Goal: Information Seeking & Learning: Learn about a topic

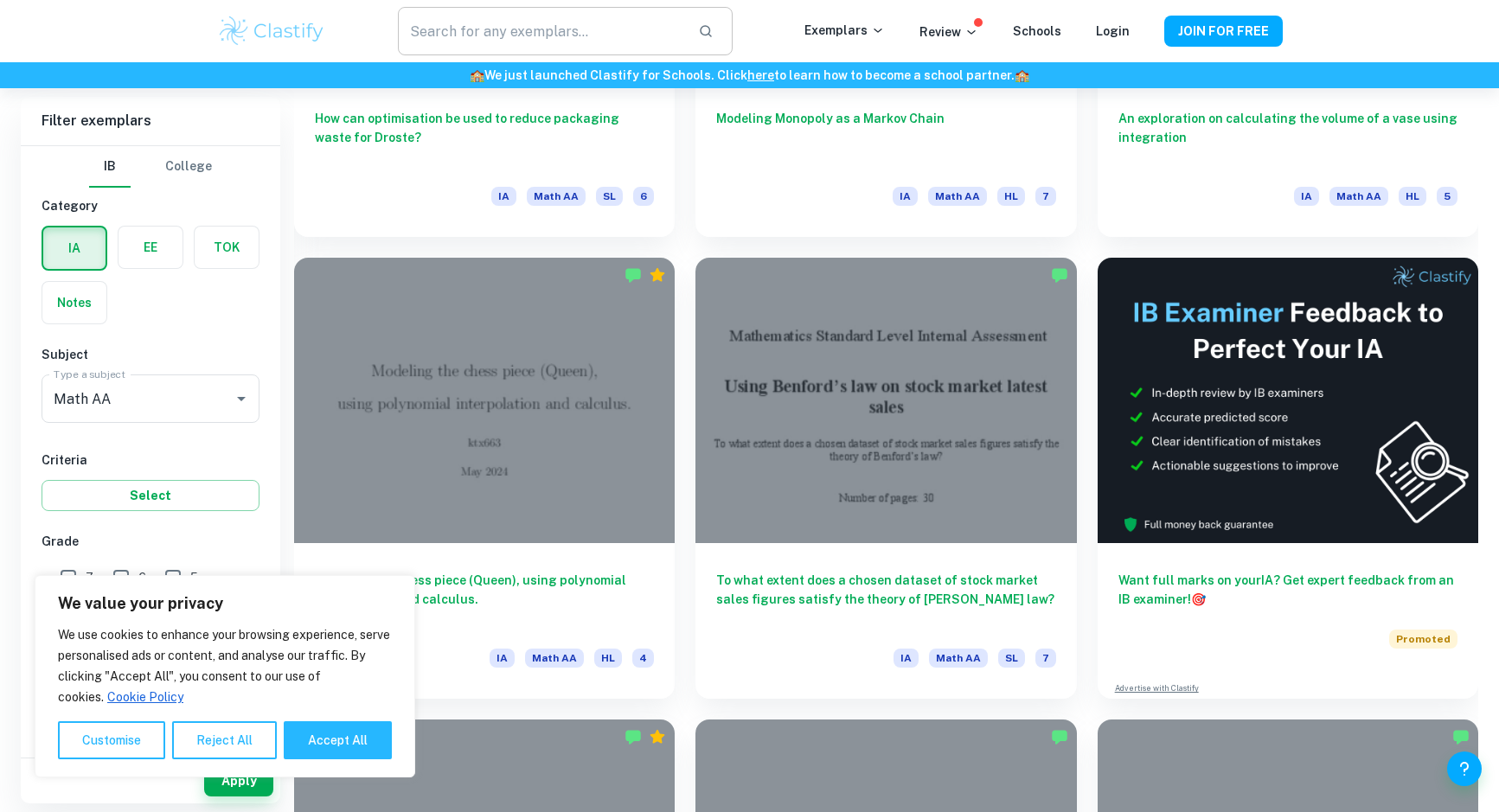
scroll to position [7728, 0]
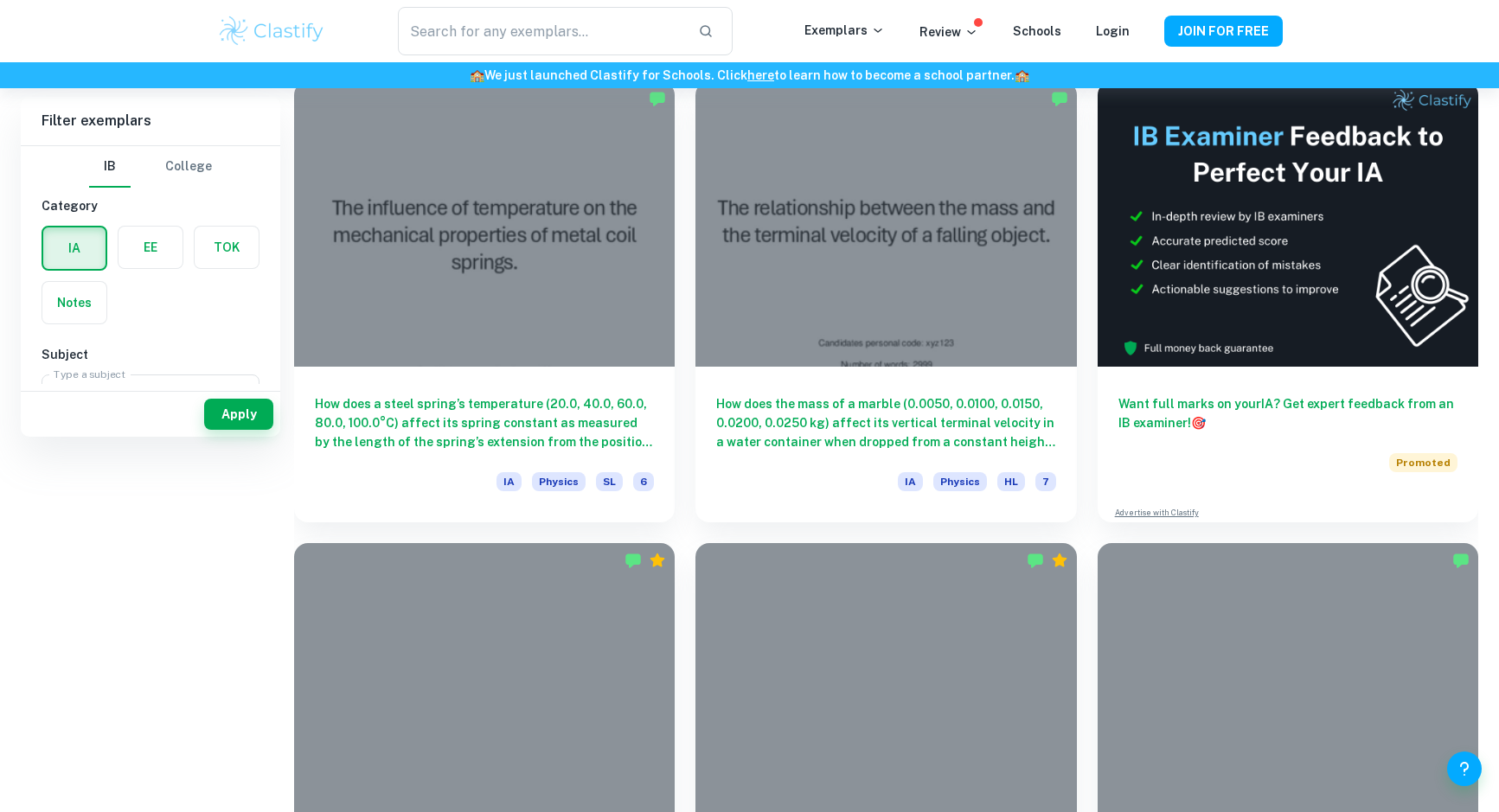
scroll to position [508, 0]
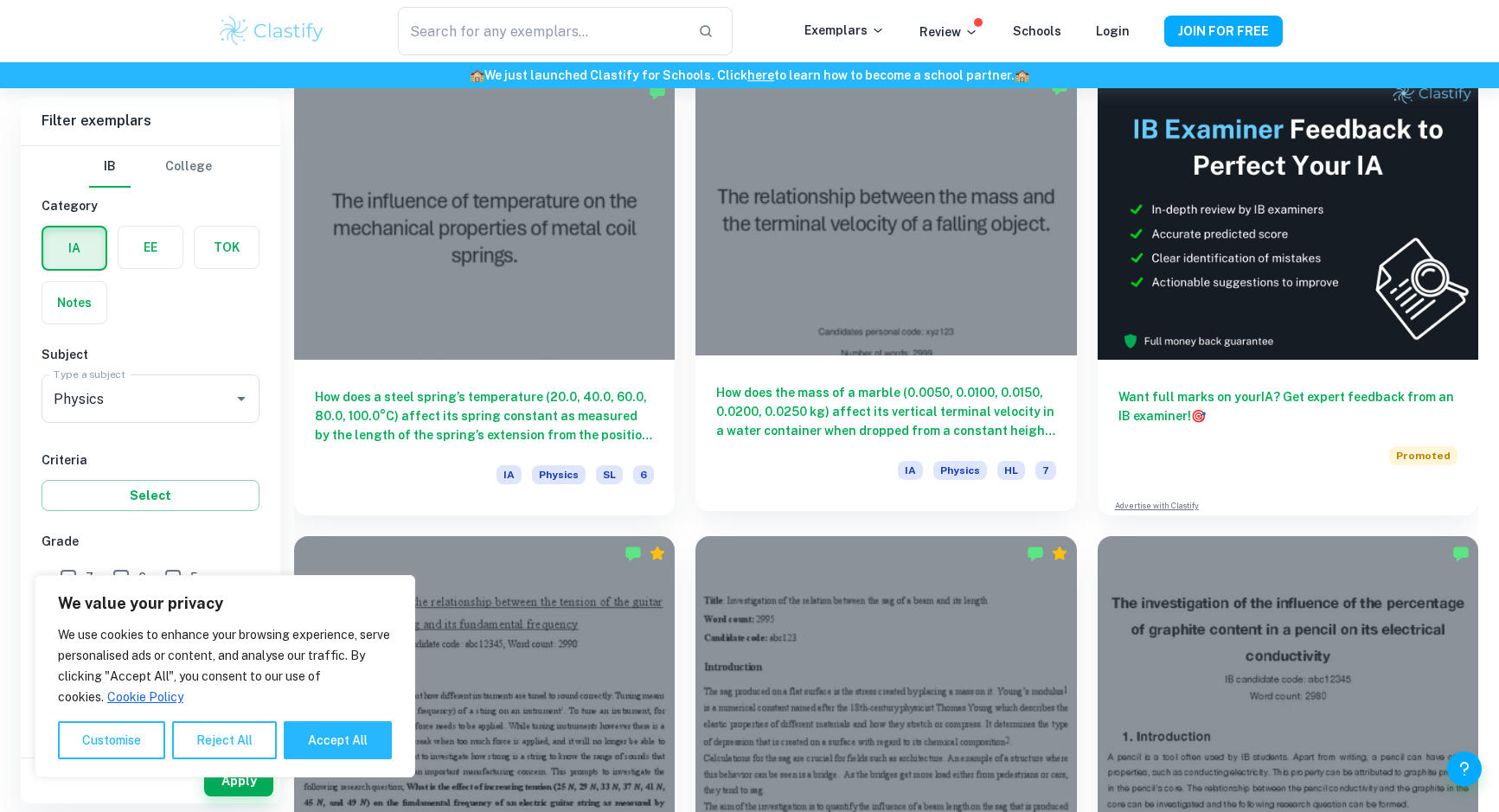
click at [820, 393] on h6 "How does the mass of a marble (0.0050, 0.0100, 0.0150, 0.0200, 0.0250 kg) affec…" at bounding box center [886, 411] width 339 height 57
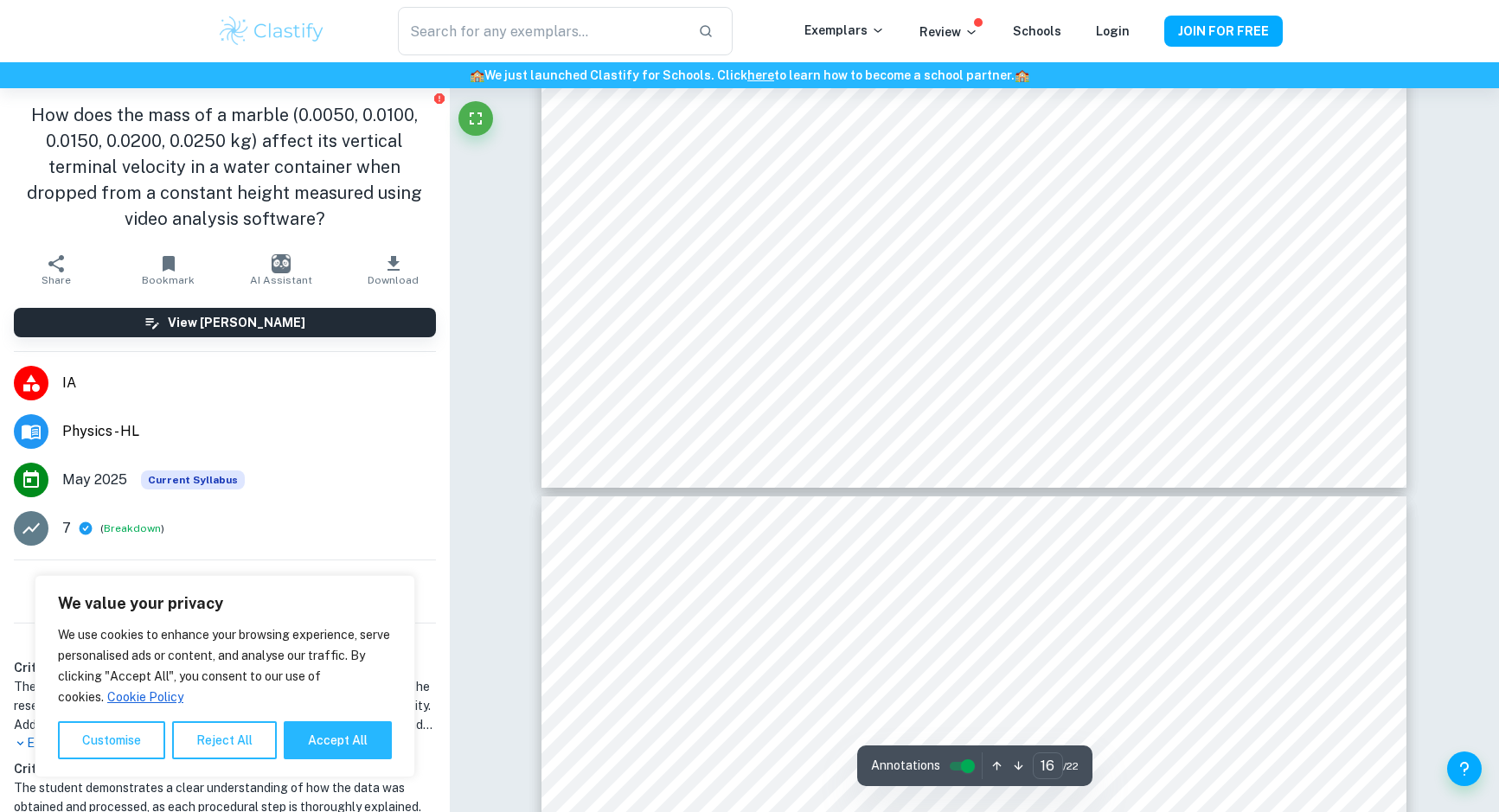
scroll to position [19542, 0]
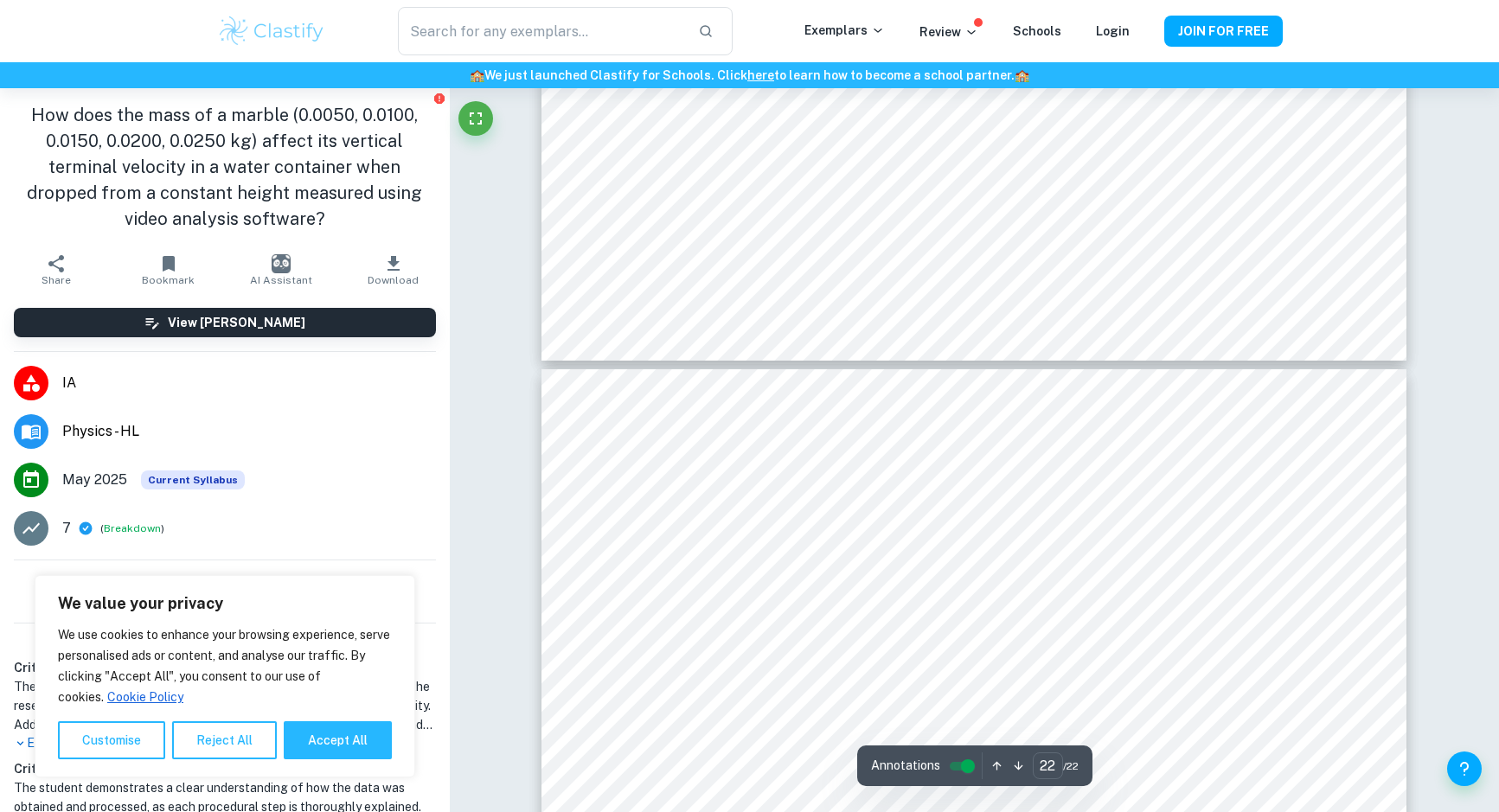
type input "21"
